Goal: Find specific page/section: Find specific page/section

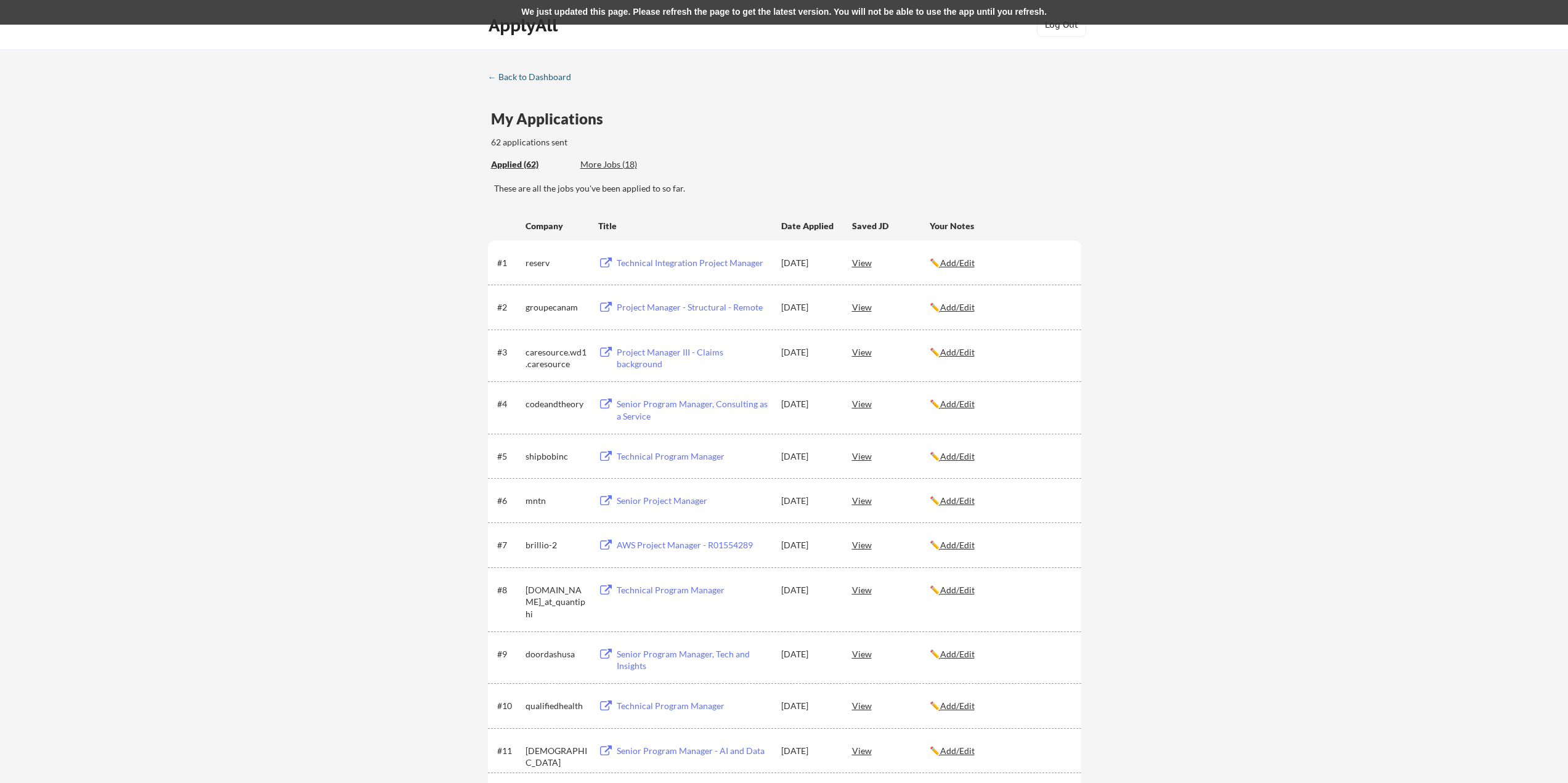
click at [545, 77] on div "← Back to Dashboard" at bounding box center [534, 76] width 92 height 8
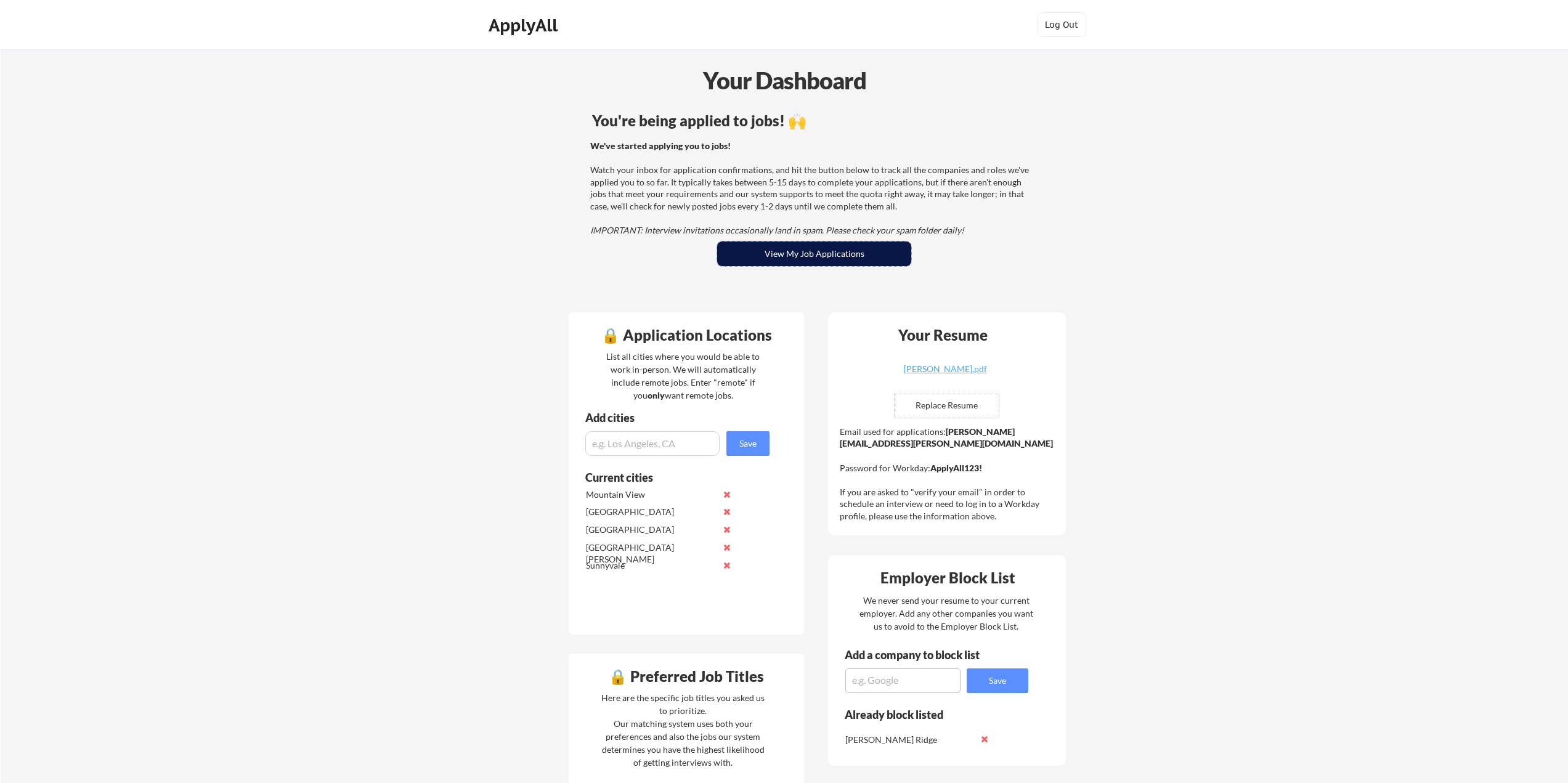
click at [813, 259] on button "View My Job Applications" at bounding box center [815, 254] width 194 height 25
